Goal: Task Accomplishment & Management: Use online tool/utility

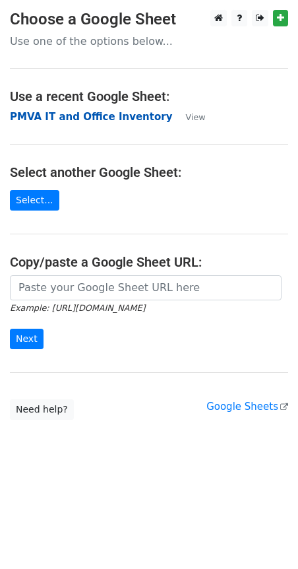
click at [56, 115] on strong "PMVA IT and Office Inventory" at bounding box center [91, 117] width 162 height 12
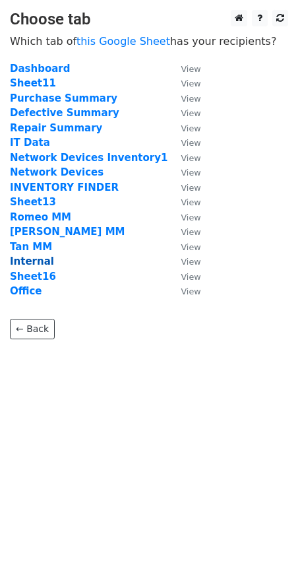
click at [34, 264] on strong "Internal" at bounding box center [32, 261] width 44 height 12
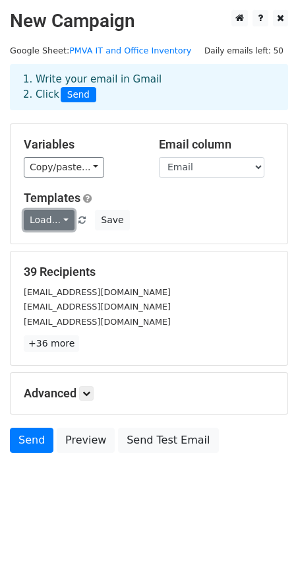
click at [61, 224] on link "Load..." at bounding box center [49, 220] width 51 height 20
click at [63, 257] on link "Password Update" at bounding box center [85, 249] width 123 height 21
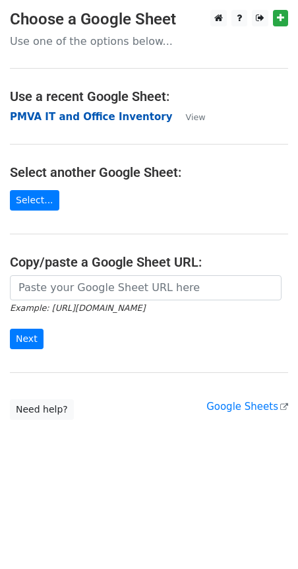
click at [127, 115] on strong "PMVA IT and Office Inventory" at bounding box center [91, 117] width 162 height 12
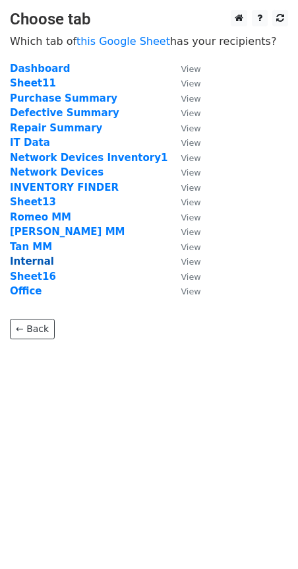
click at [43, 262] on strong "Internal" at bounding box center [32, 261] width 44 height 12
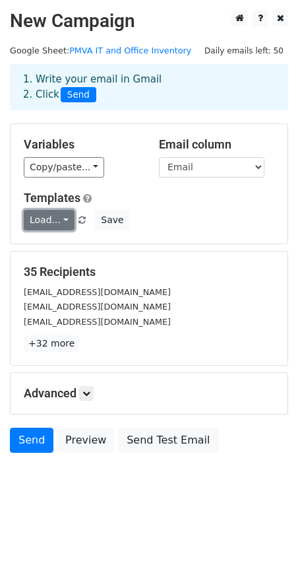
click at [57, 224] on link "Load..." at bounding box center [49, 220] width 51 height 20
click at [69, 245] on link "Password Update" at bounding box center [85, 249] width 123 height 21
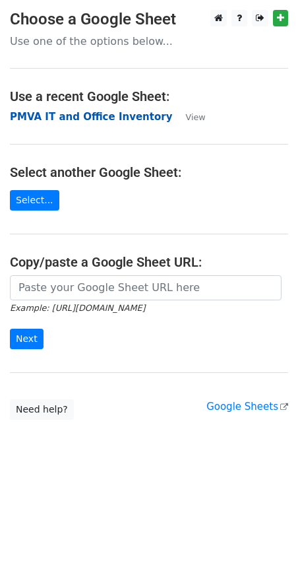
click at [59, 111] on strong "PMVA IT and Office Inventory" at bounding box center [91, 117] width 162 height 12
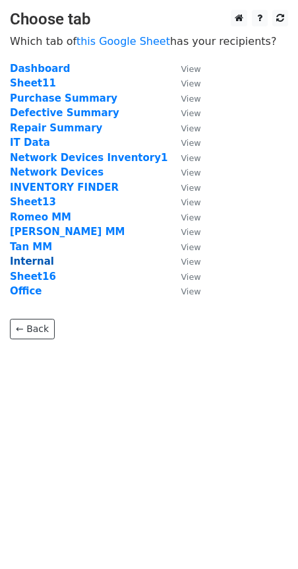
click at [37, 264] on strong "Internal" at bounding box center [32, 261] width 44 height 12
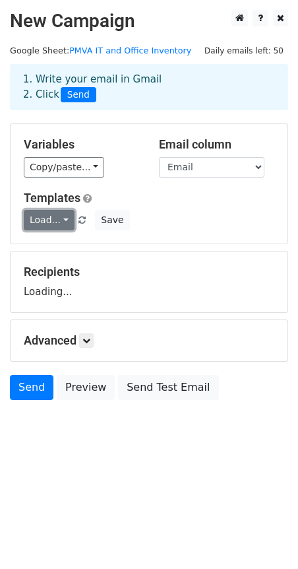
click at [59, 224] on link "Load..." at bounding box center [49, 220] width 51 height 20
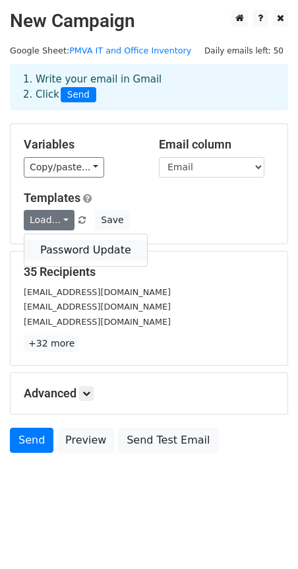
click at [58, 253] on link "Password Update" at bounding box center [85, 249] width 123 height 21
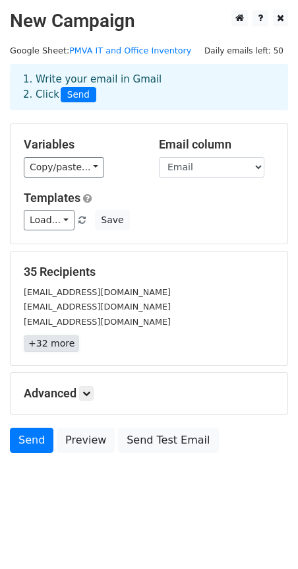
click at [58, 348] on link "+32 more" at bounding box center [51, 343] width 55 height 16
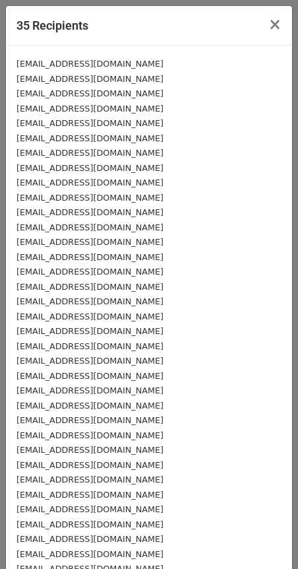
scroll to position [71, 0]
